Goal: Information Seeking & Learning: Learn about a topic

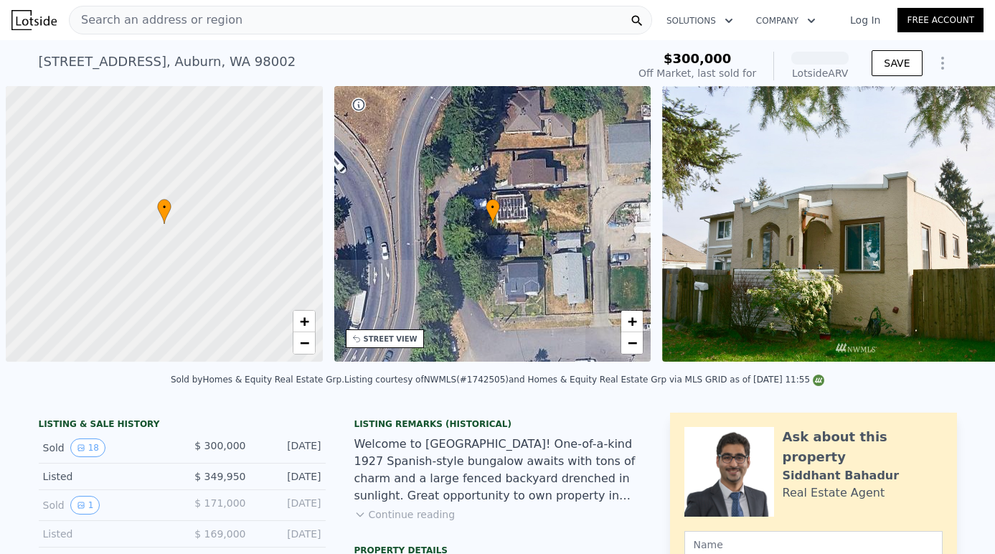
scroll to position [0, 6]
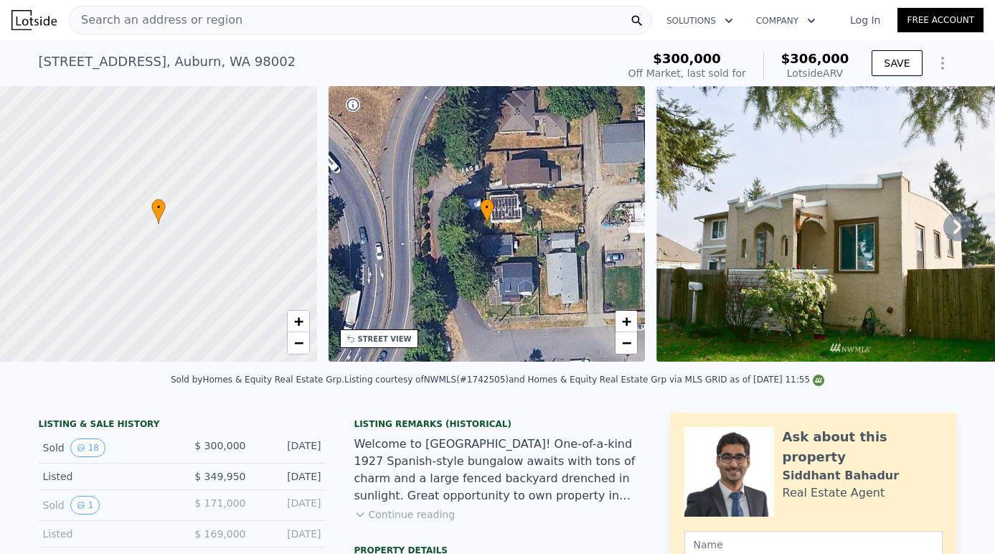
click at [398, 28] on div "Search an address or region" at bounding box center [360, 20] width 583 height 29
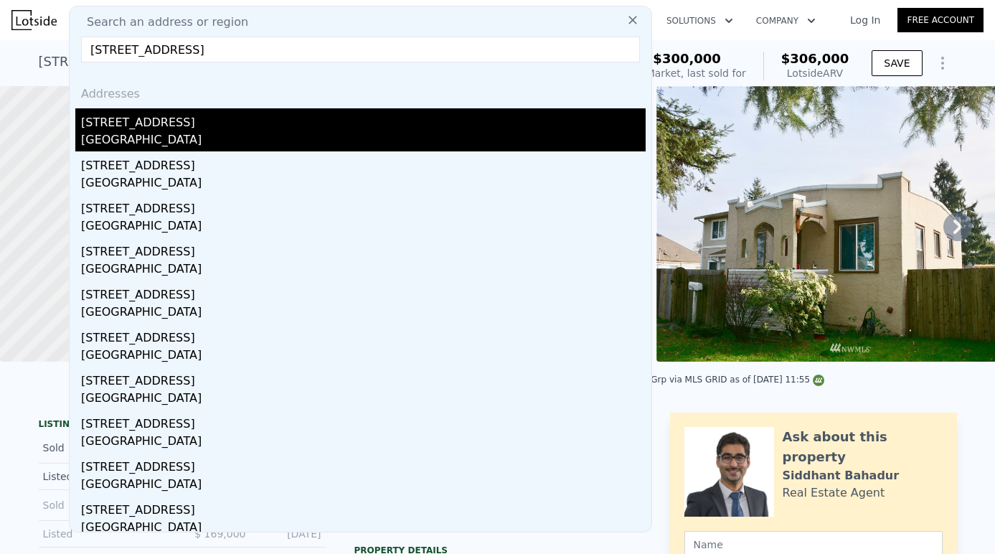
type input "[STREET_ADDRESS]"
click at [115, 133] on div "[GEOGRAPHIC_DATA]" at bounding box center [363, 141] width 565 height 20
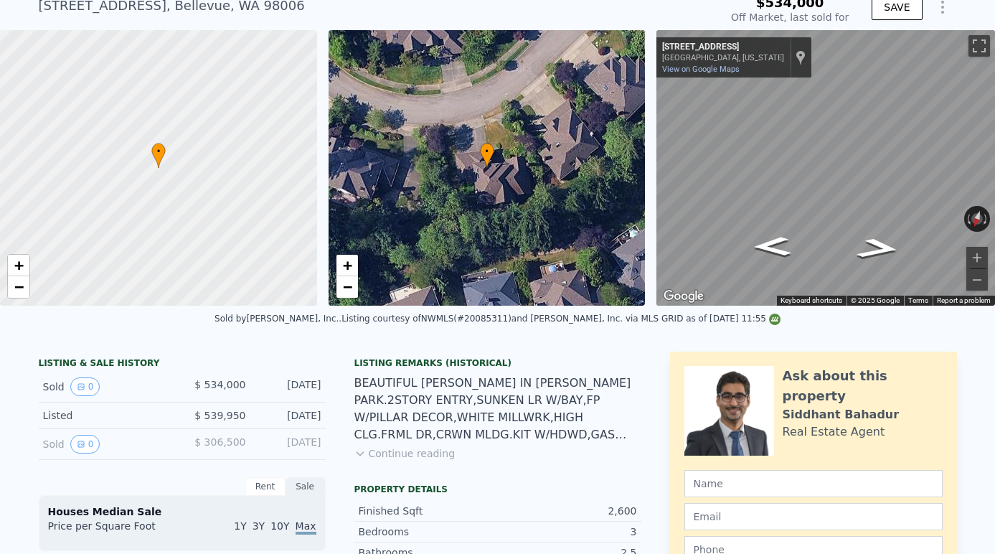
type input "-$ 587,756"
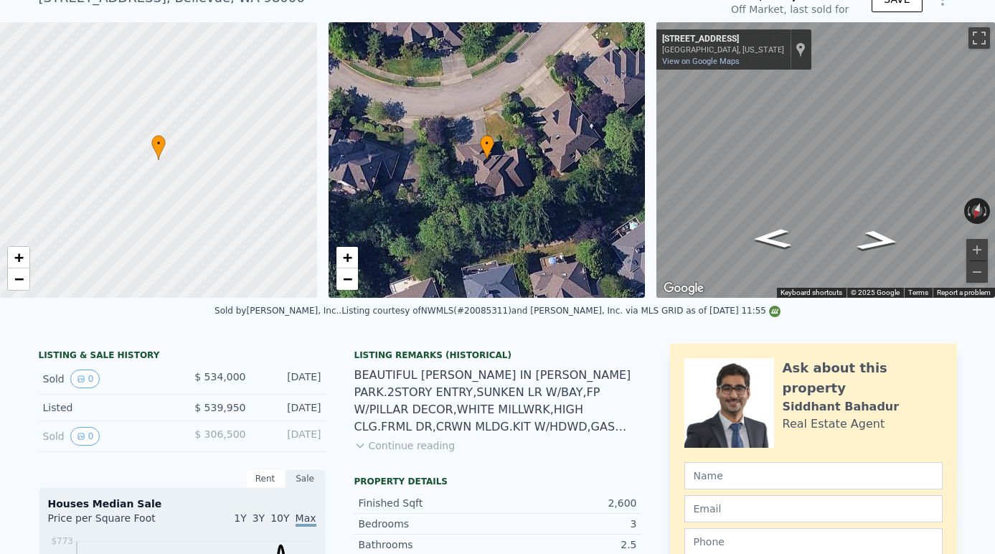
click at [415, 447] on button "Continue reading" at bounding box center [404, 445] width 101 height 14
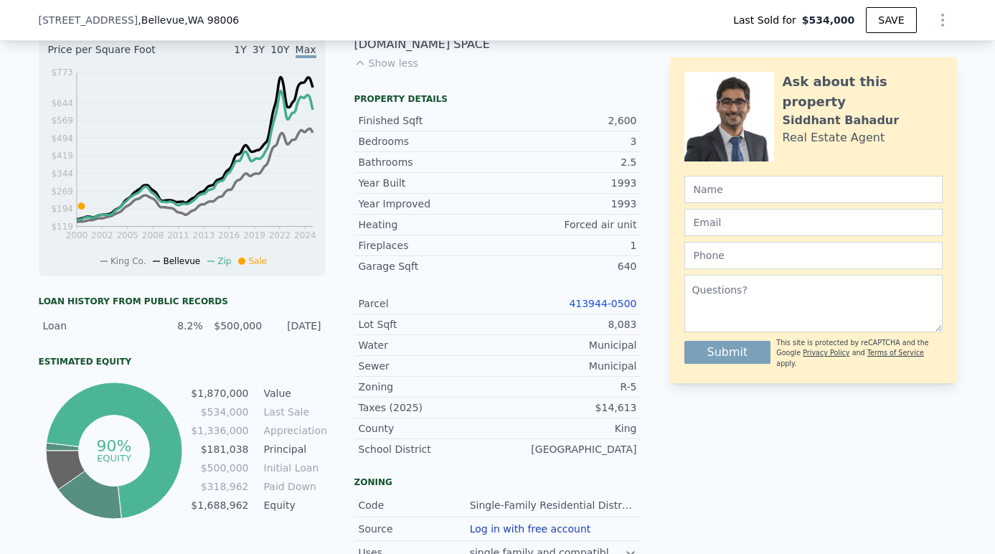
scroll to position [529, 0]
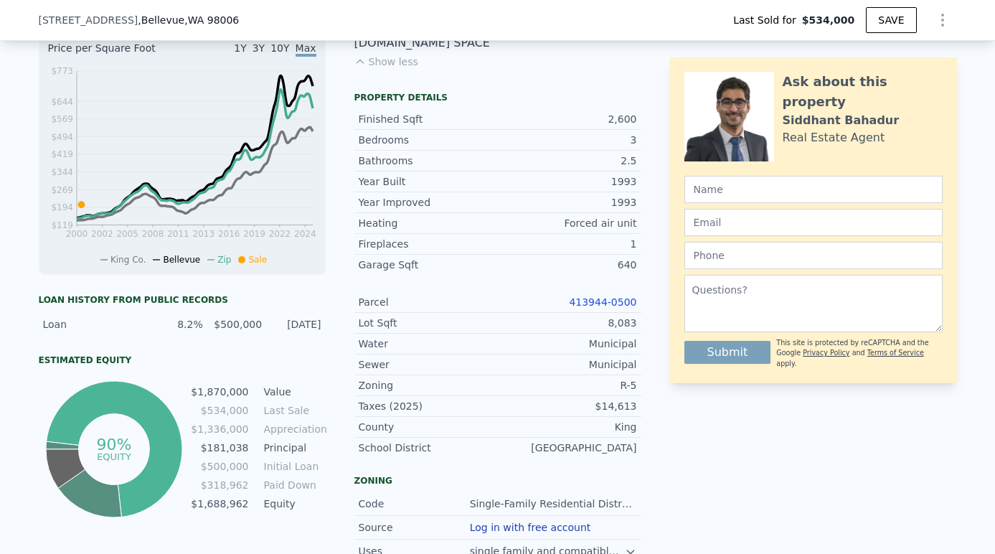
click at [607, 296] on link "413944-0500" at bounding box center [602, 301] width 67 height 11
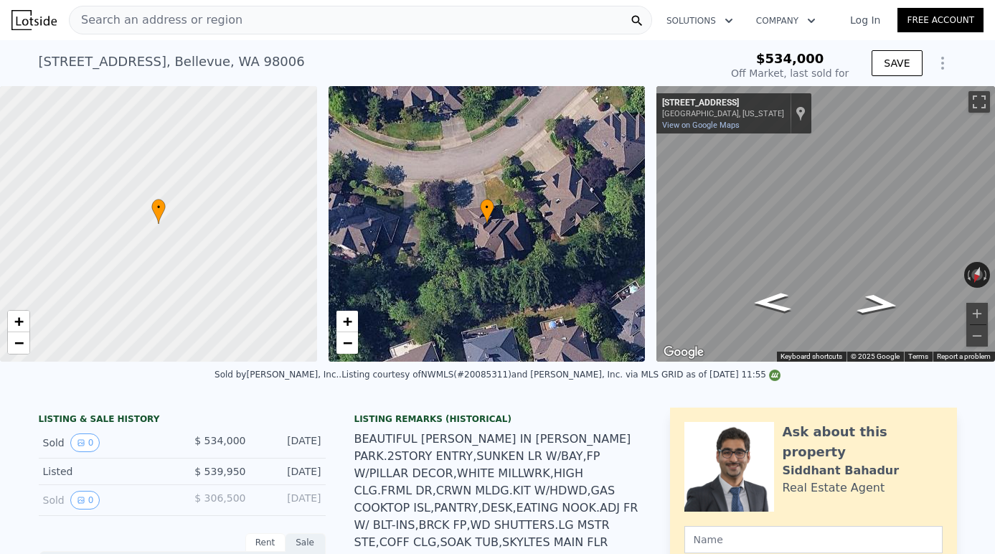
scroll to position [0, 6]
type input "$ 1,870,000"
type input "$ 1,116,755"
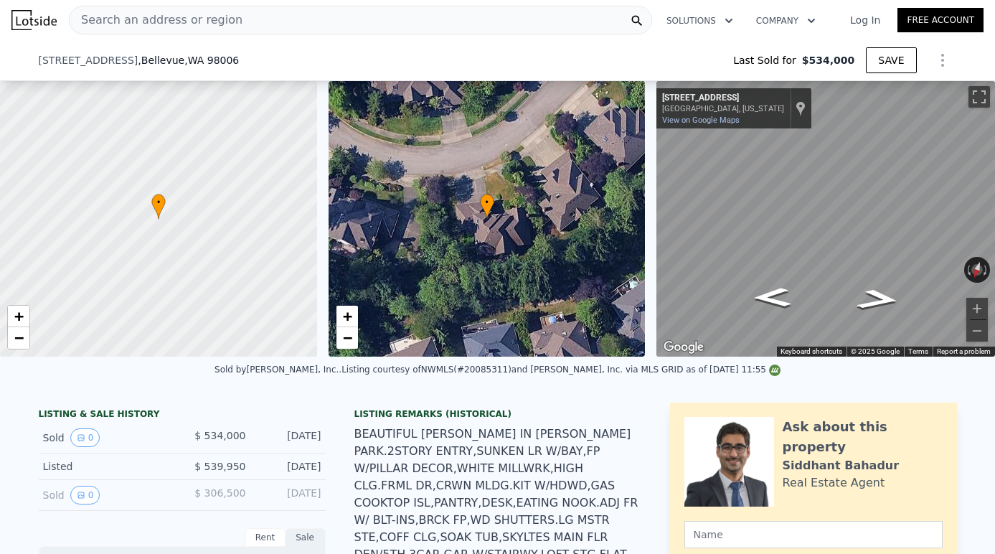
scroll to position [179, 0]
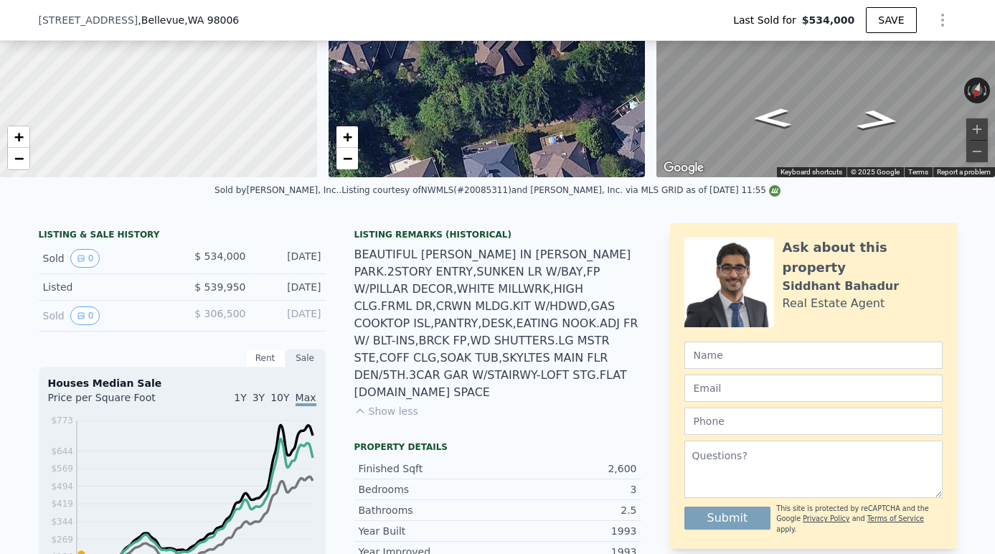
click at [400, 404] on button "Show less" at bounding box center [386, 411] width 64 height 14
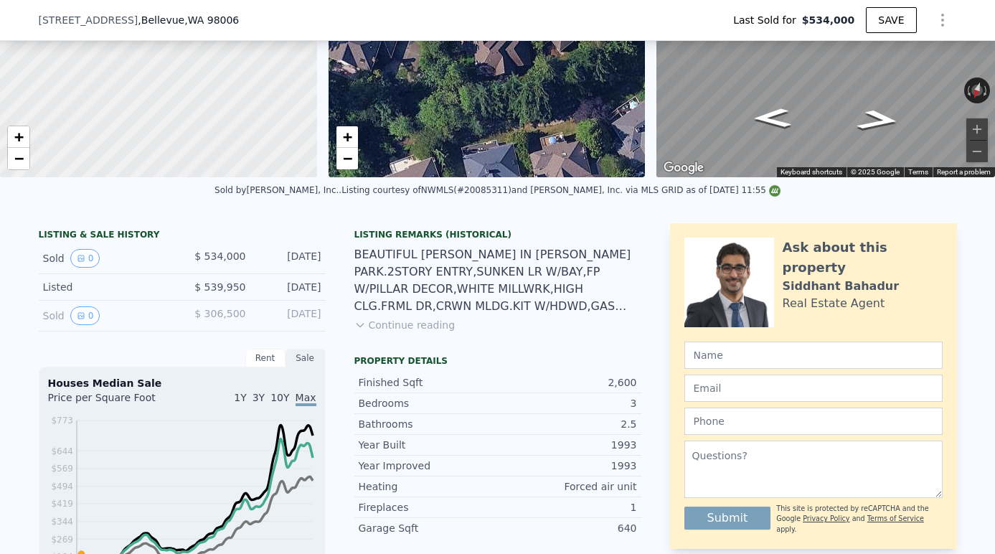
click at [402, 331] on button "Continue reading" at bounding box center [404, 325] width 101 height 14
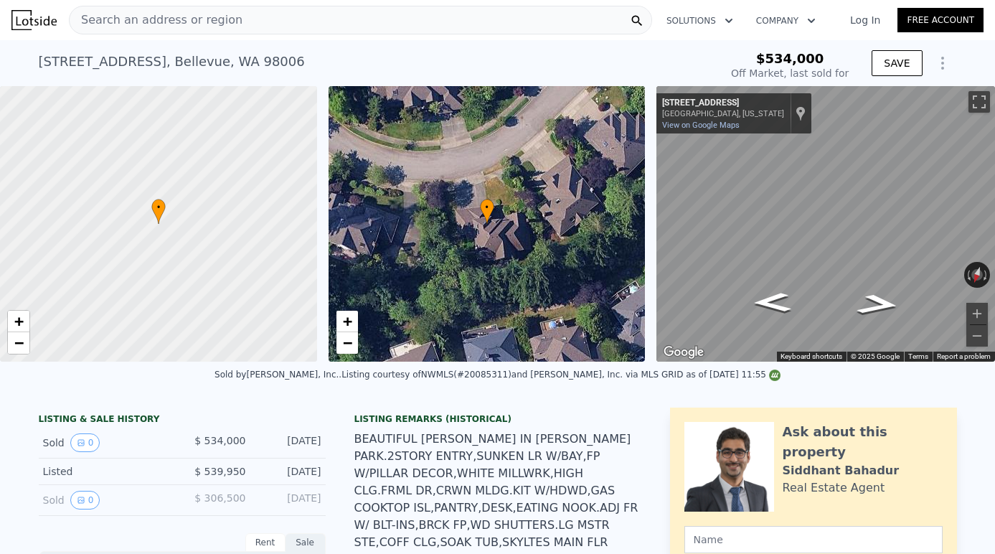
scroll to position [0, 0]
click at [340, 20] on div "Search an address or region" at bounding box center [360, 20] width 583 height 29
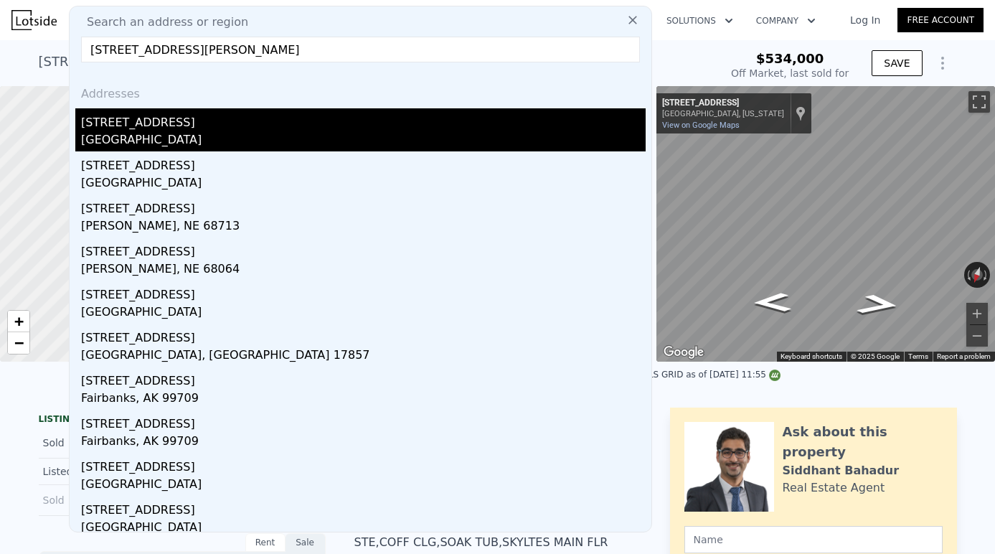
type input "[STREET_ADDRESS][PERSON_NAME]"
click at [202, 139] on div "[GEOGRAPHIC_DATA]" at bounding box center [363, 141] width 565 height 20
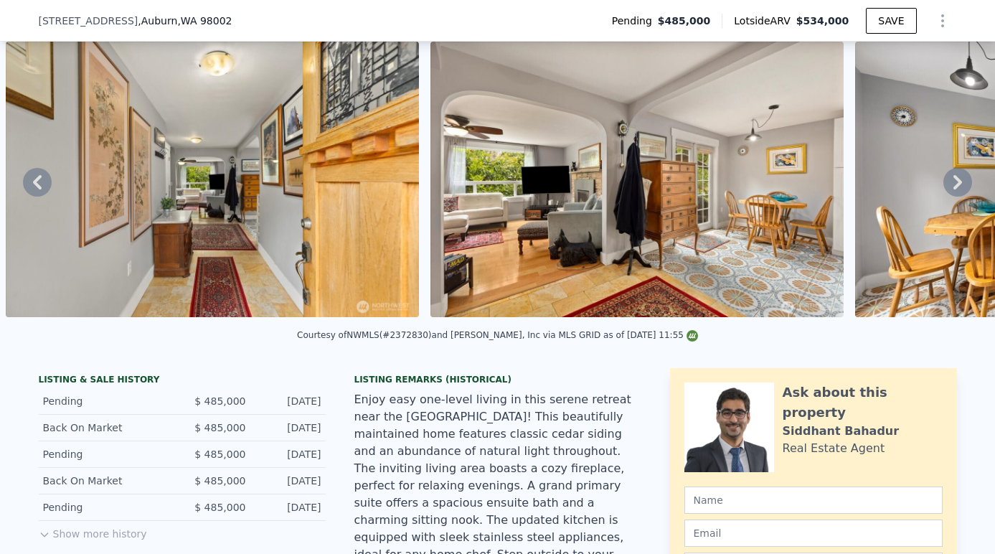
scroll to position [98, 0]
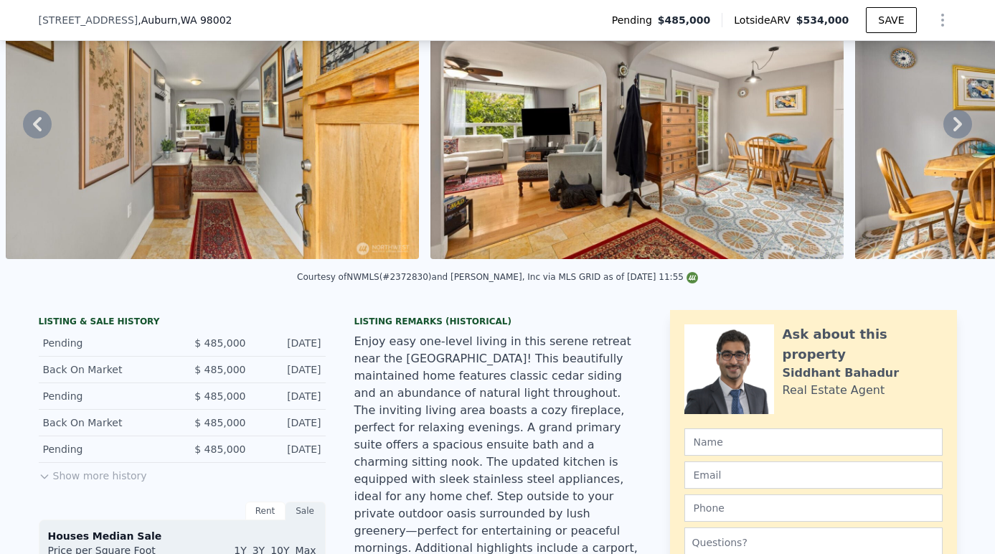
click at [82, 470] on button "Show more history" at bounding box center [93, 473] width 108 height 20
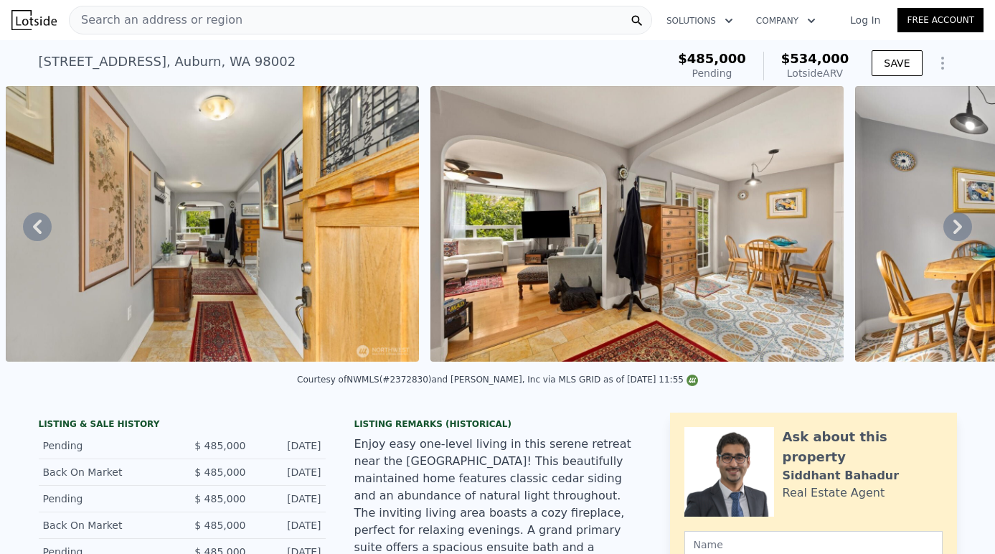
scroll to position [0, 0]
click at [286, 19] on div "Search an address or region" at bounding box center [360, 20] width 583 height 29
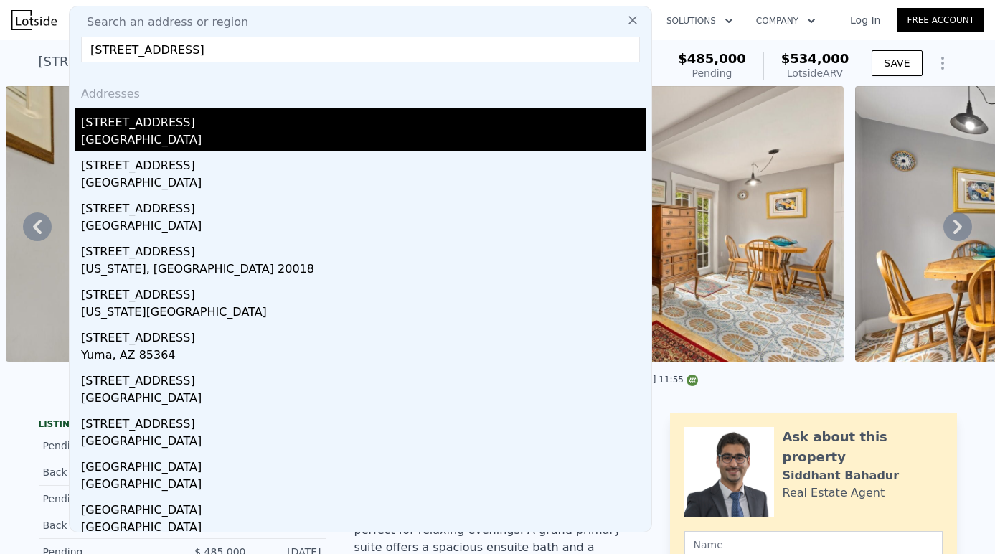
type input "[STREET_ADDRESS]"
click at [193, 127] on div "[STREET_ADDRESS]" at bounding box center [363, 119] width 565 height 23
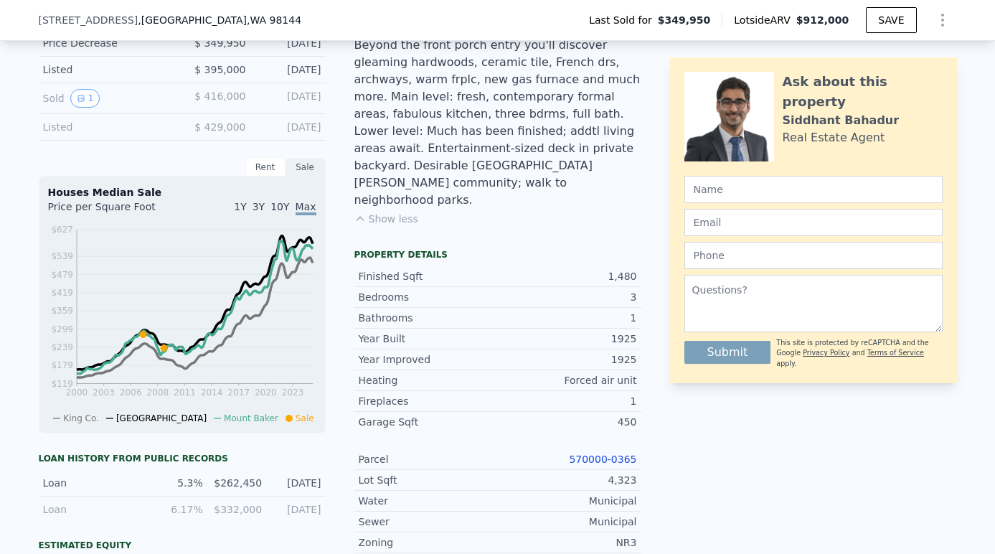
scroll to position [424, 0]
click at [611, 453] on link "570000-0365" at bounding box center [602, 458] width 67 height 11
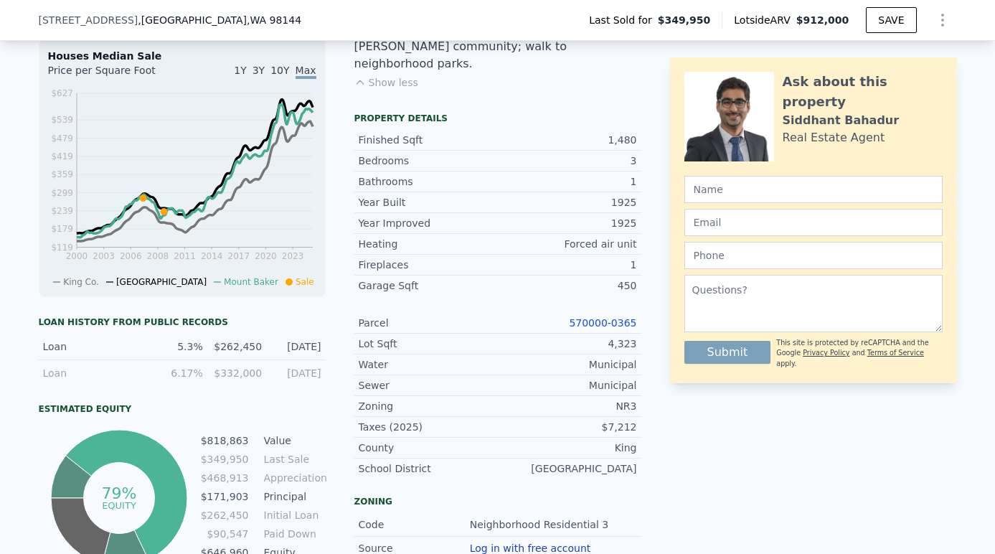
scroll to position [560, 0]
click at [590, 316] on link "570000-0365" at bounding box center [602, 321] width 67 height 11
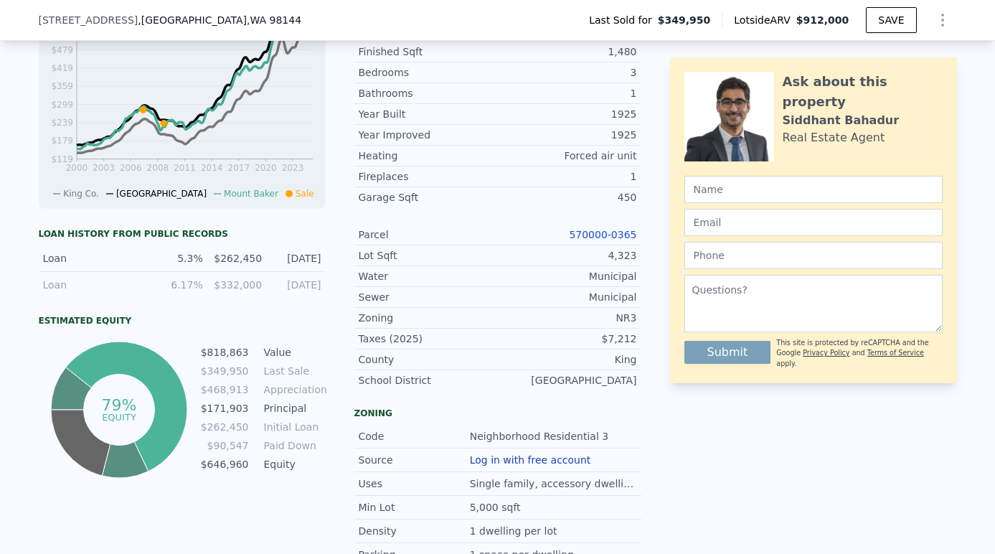
scroll to position [649, 0]
click at [604, 227] on link "570000-0365" at bounding box center [602, 232] width 67 height 11
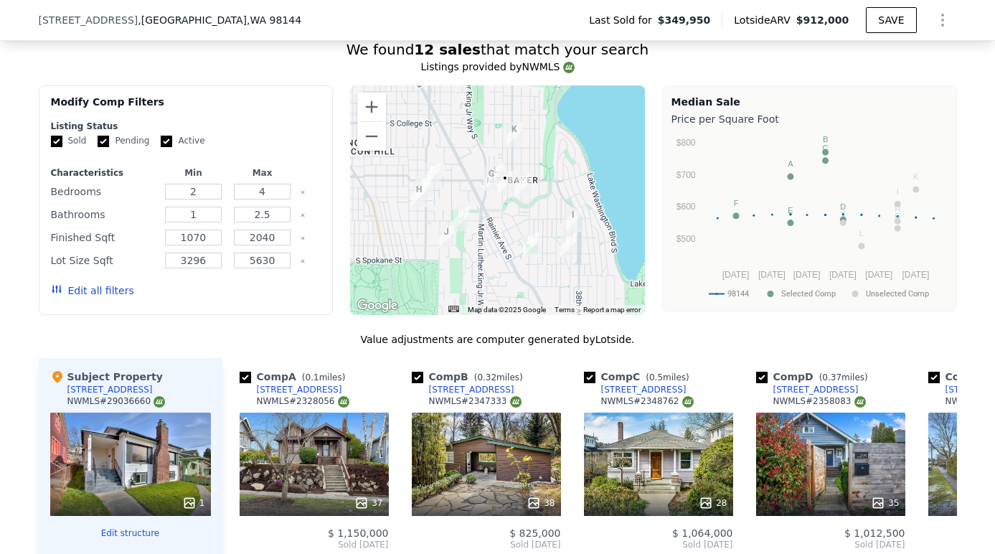
scroll to position [1537, 0]
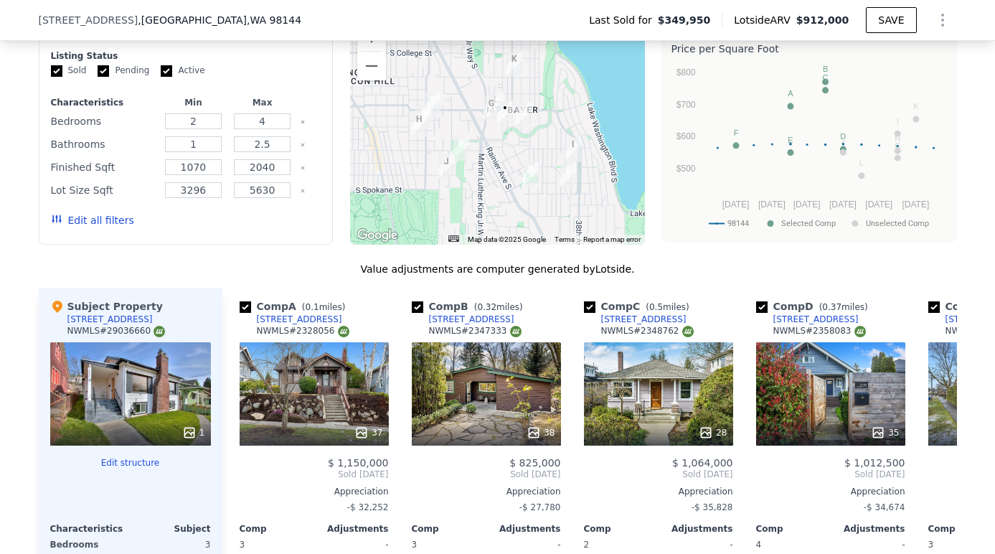
click at [137, 457] on button "Edit structure" at bounding box center [130, 462] width 161 height 11
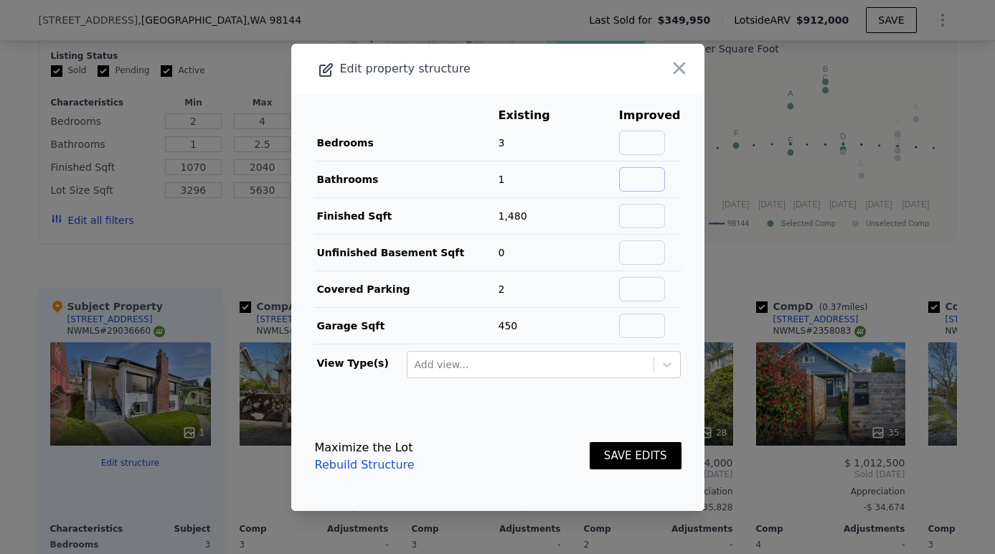
click at [650, 182] on input "text" at bounding box center [642, 179] width 46 height 24
type input "2"
click at [647, 254] on input "text" at bounding box center [642, 252] width 46 height 24
type input "600"
click at [642, 464] on button "SAVE EDITS" at bounding box center [636, 456] width 92 height 28
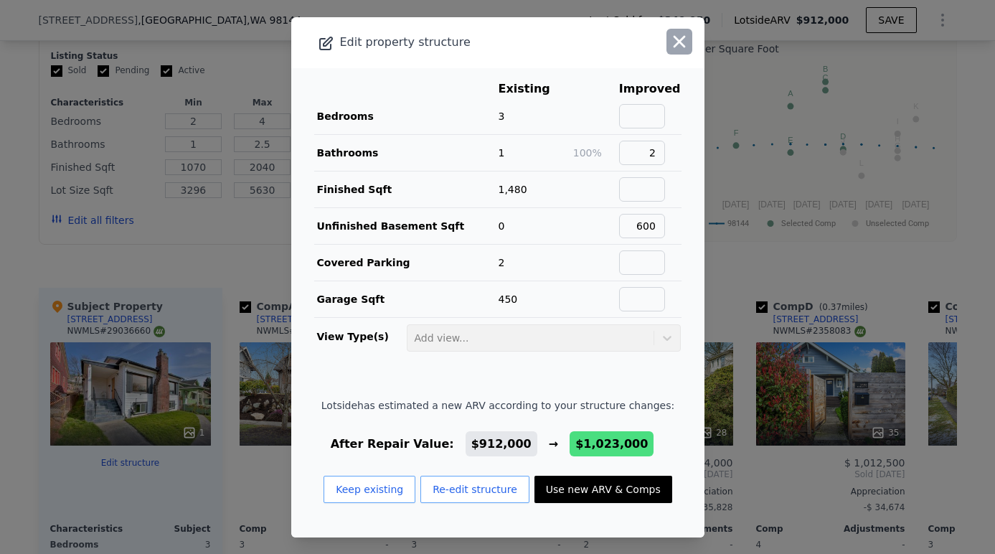
click at [675, 44] on icon "button" at bounding box center [680, 41] width 12 height 12
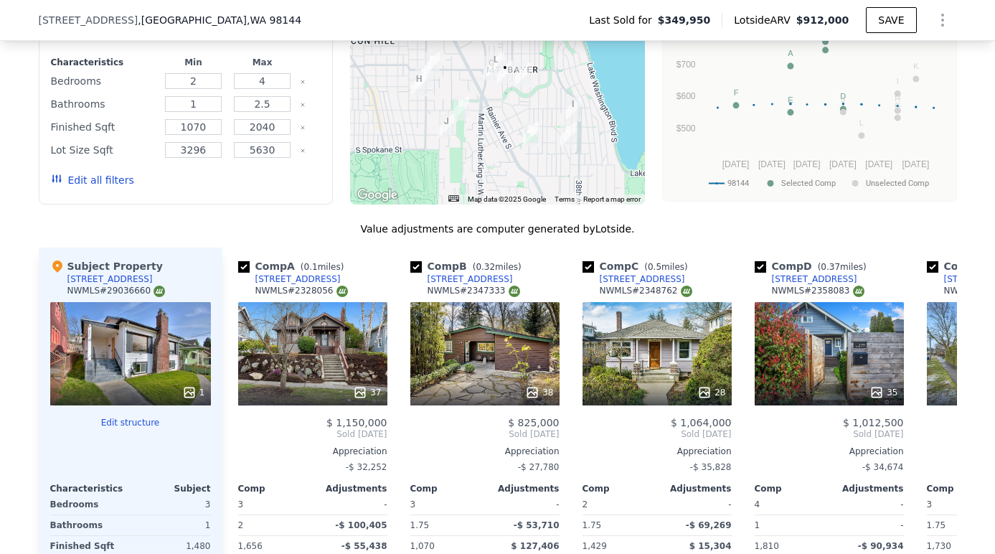
scroll to position [1645, 0]
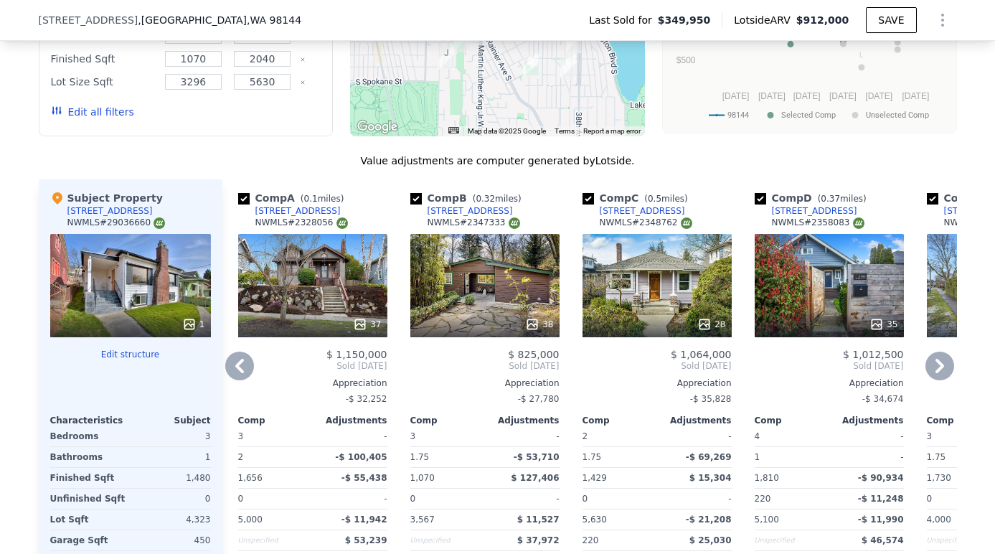
click at [350, 273] on div "37" at bounding box center [312, 285] width 149 height 103
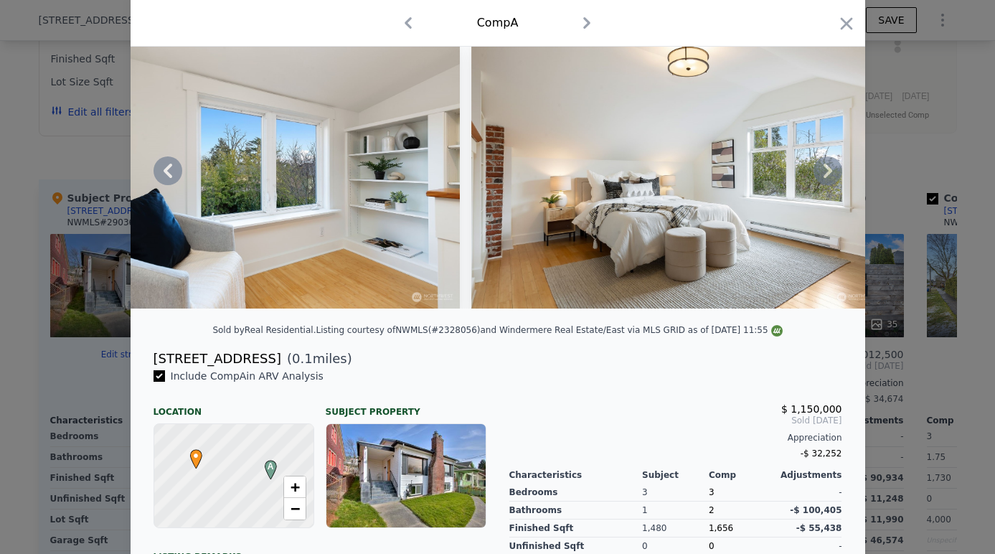
scroll to position [30, 0]
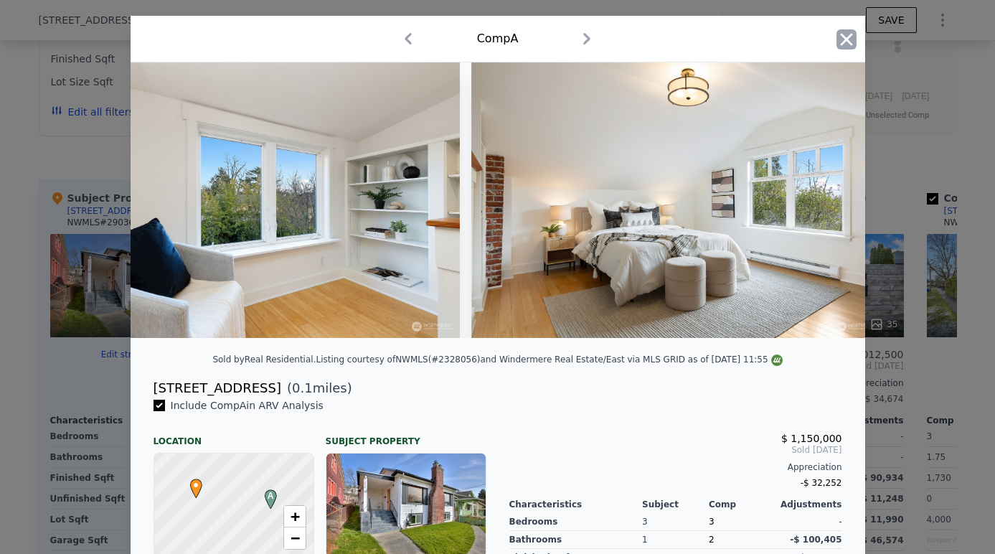
click at [842, 39] on icon "button" at bounding box center [847, 39] width 20 height 20
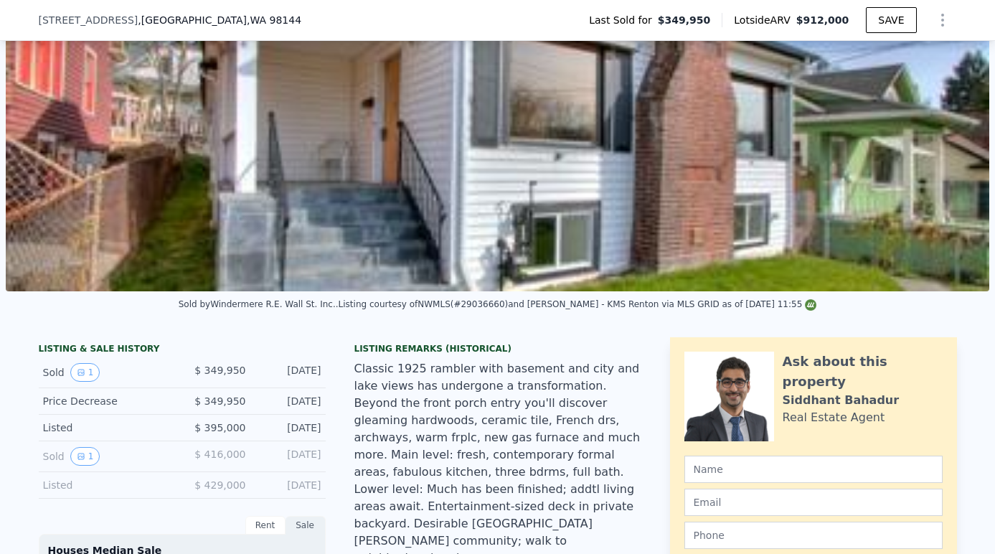
scroll to position [398, 0]
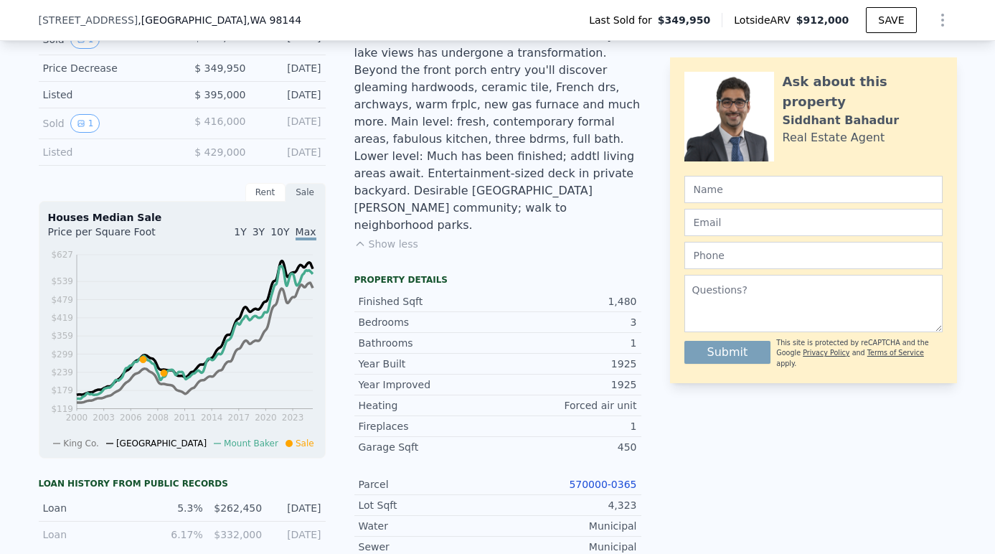
click at [593, 479] on link "570000-0365" at bounding box center [602, 484] width 67 height 11
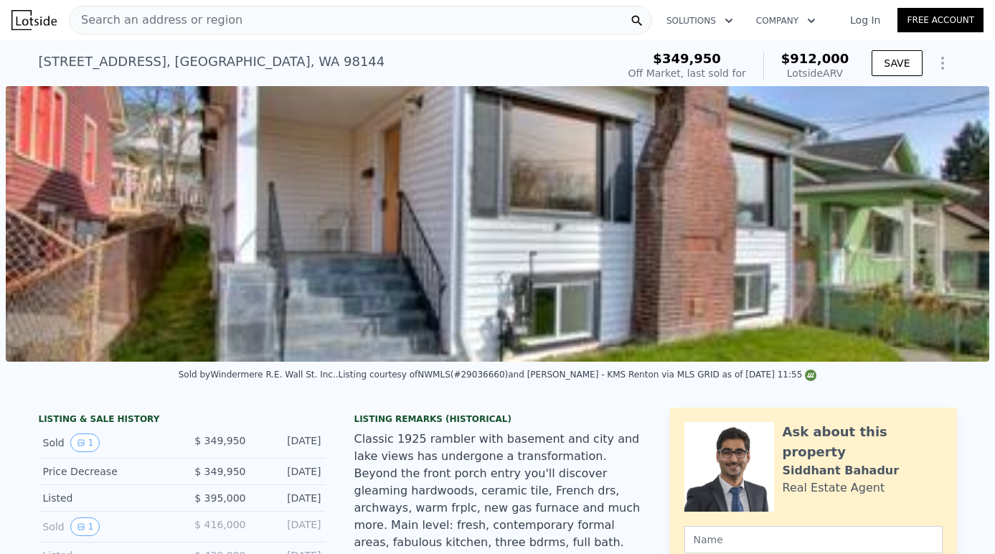
scroll to position [0, 0]
click at [308, 26] on div "Search an address or region" at bounding box center [360, 20] width 583 height 29
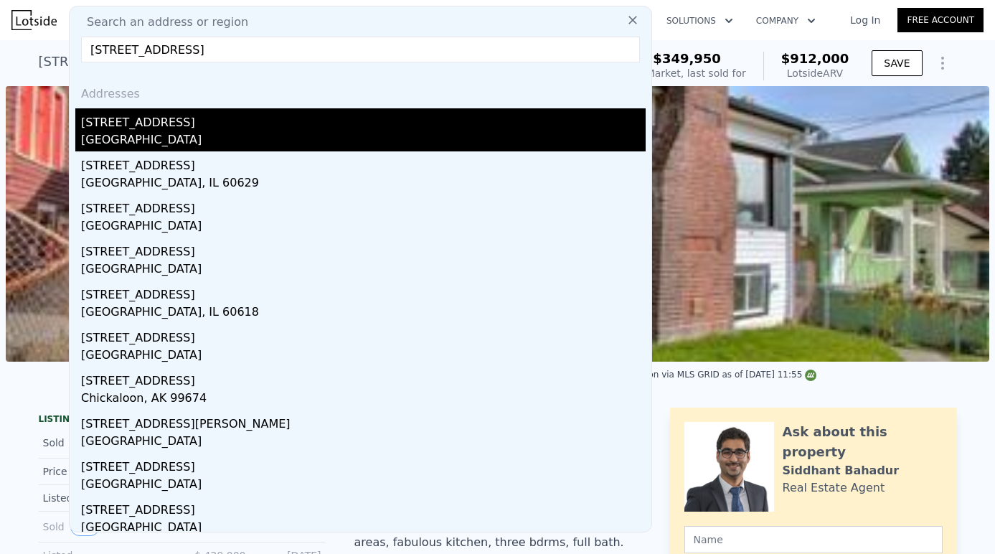
type input "[STREET_ADDRESS]"
click at [192, 139] on div "[GEOGRAPHIC_DATA]" at bounding box center [363, 141] width 565 height 20
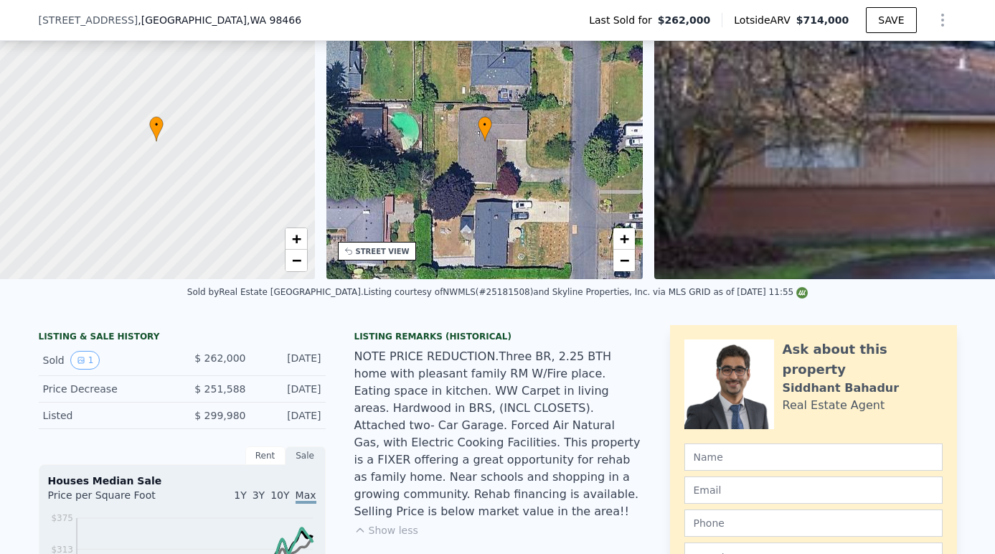
scroll to position [0, 6]
